Goal: Information Seeking & Learning: Learn about a topic

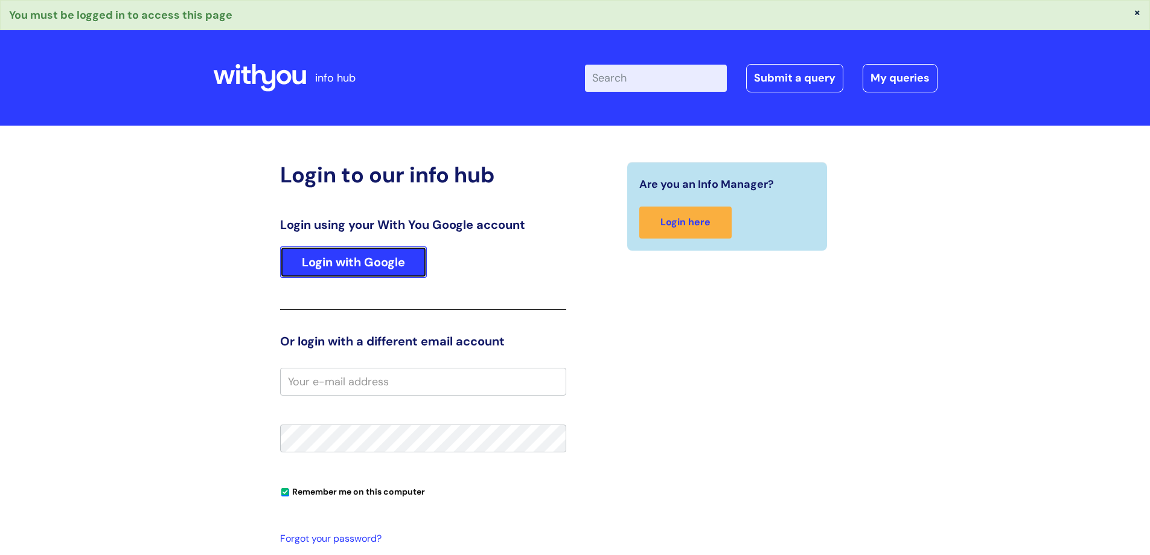
click at [339, 261] on link "Login with Google" at bounding box center [353, 261] width 147 height 31
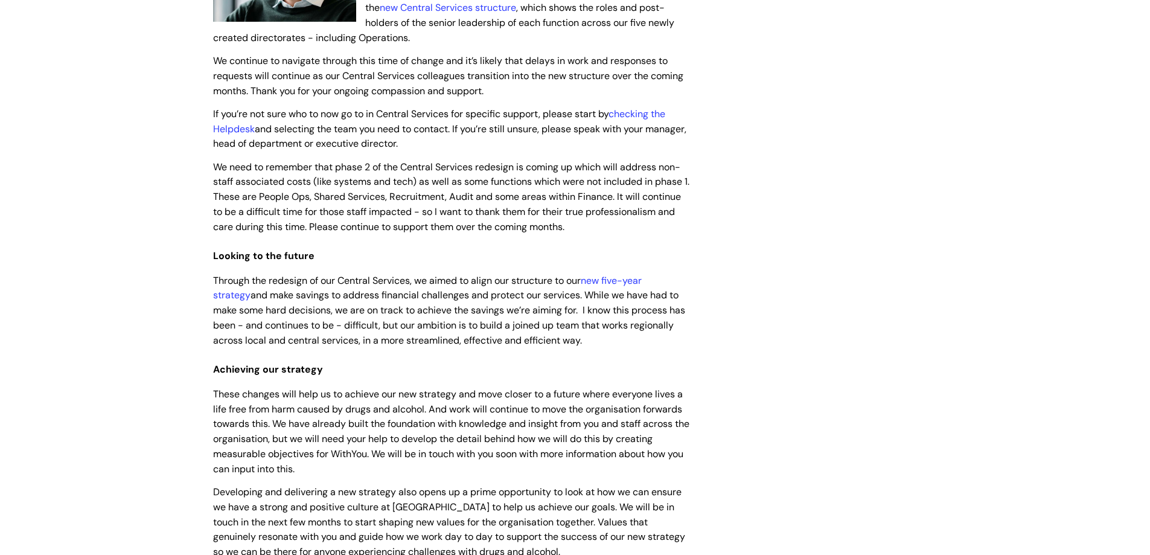
scroll to position [241, 0]
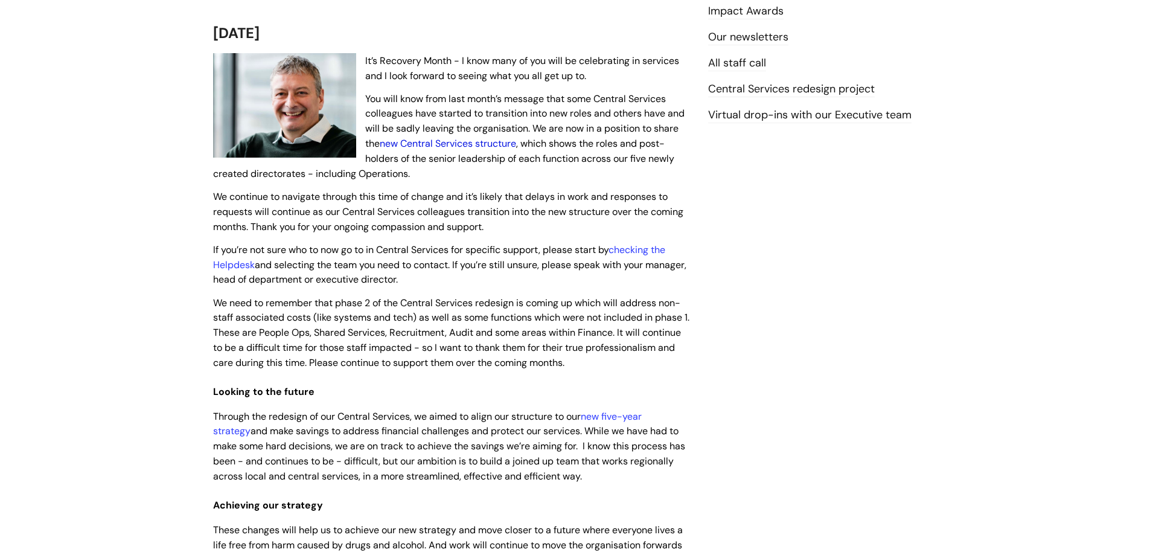
click at [469, 142] on link "new Central Services structure" at bounding box center [448, 143] width 136 height 13
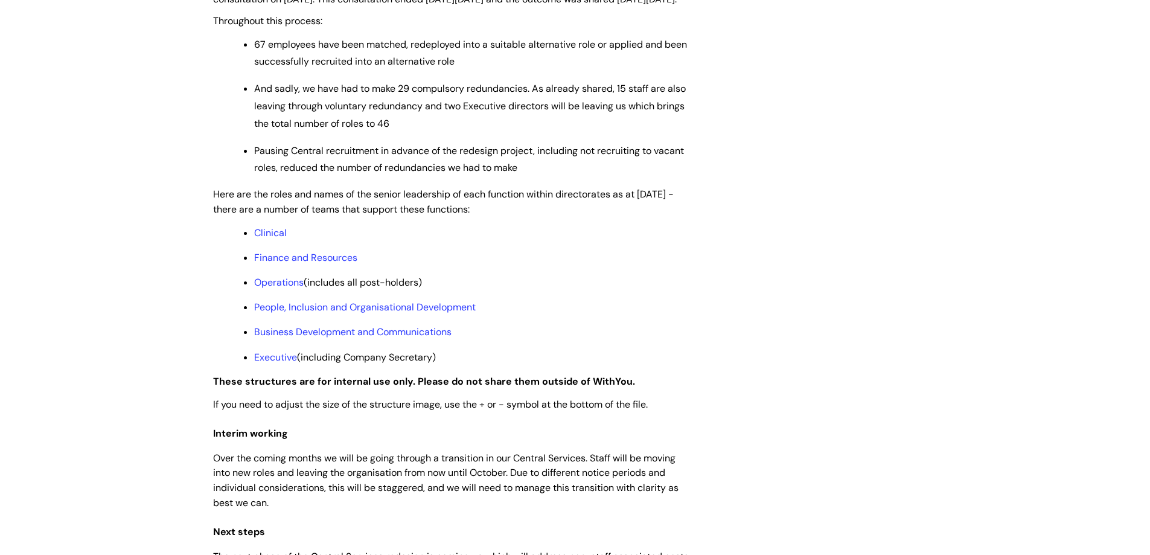
scroll to position [845, 0]
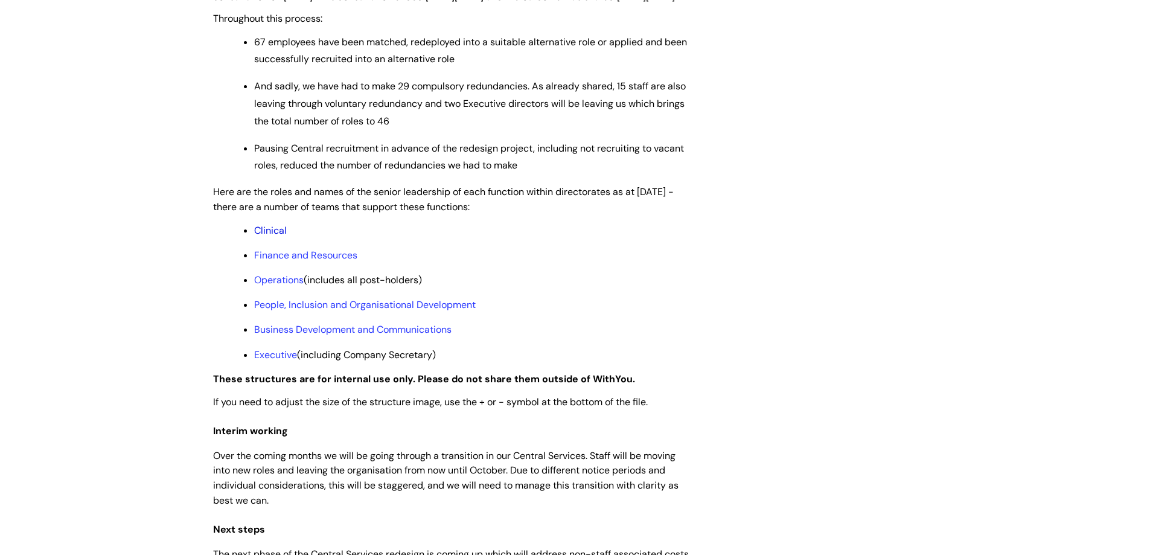
click at [273, 237] on link "Clinical" at bounding box center [270, 230] width 33 height 13
